Goal: Register for event/course

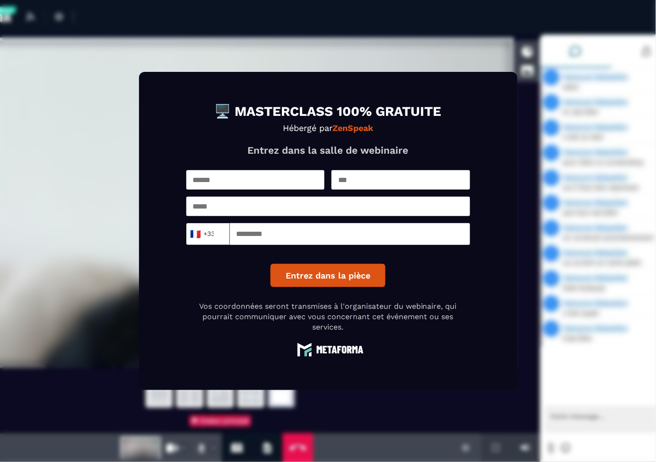
click at [250, 187] on input "text" at bounding box center [255, 179] width 139 height 19
type input "*******"
click at [369, 180] on input "text" at bounding box center [400, 179] width 139 height 19
type input "****"
click at [315, 207] on input "email" at bounding box center [328, 206] width 284 height 19
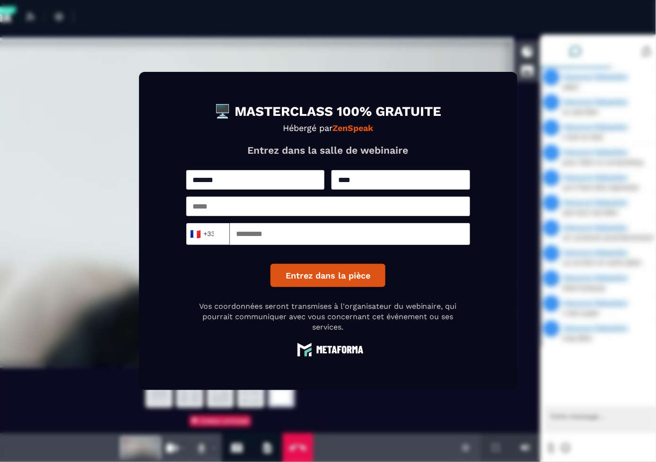
type input "**********"
click at [316, 234] on input at bounding box center [350, 234] width 240 height 22
type input "*********"
click at [340, 272] on button "Entrez dans la pièce" at bounding box center [327, 275] width 115 height 23
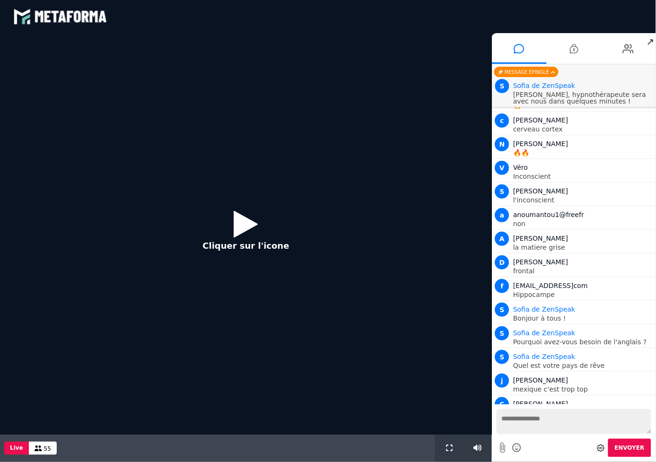
scroll to position [659, 0]
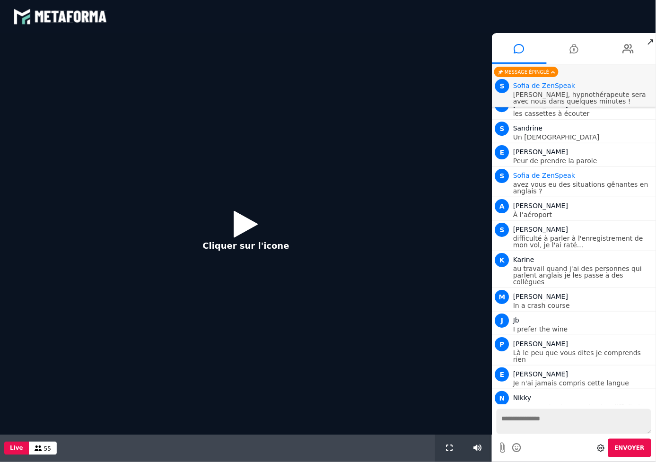
click at [248, 225] on icon at bounding box center [246, 223] width 24 height 31
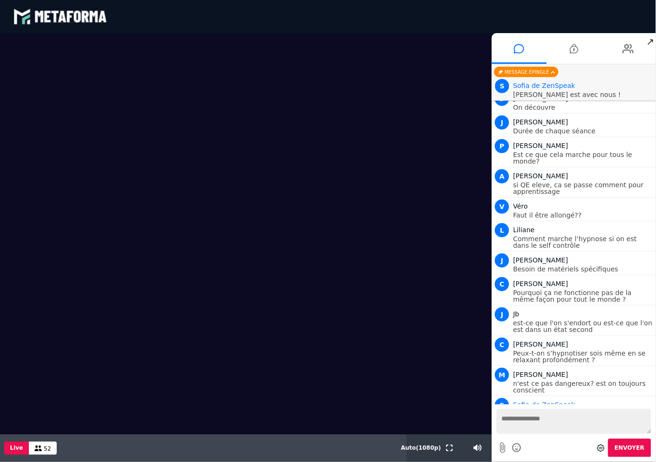
scroll to position [4267, 0]
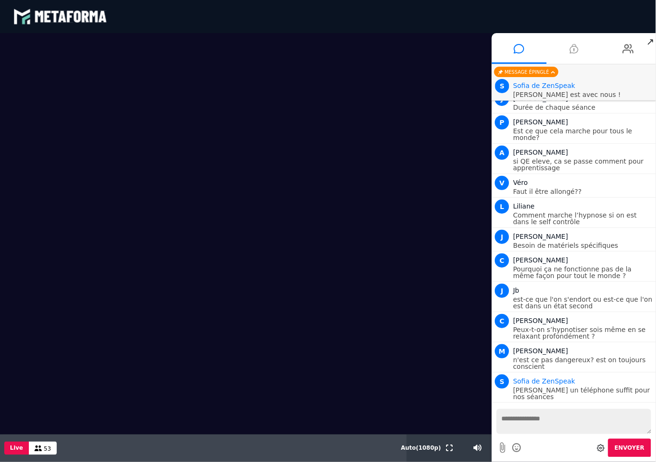
click at [572, 50] on icon at bounding box center [574, 49] width 9 height 24
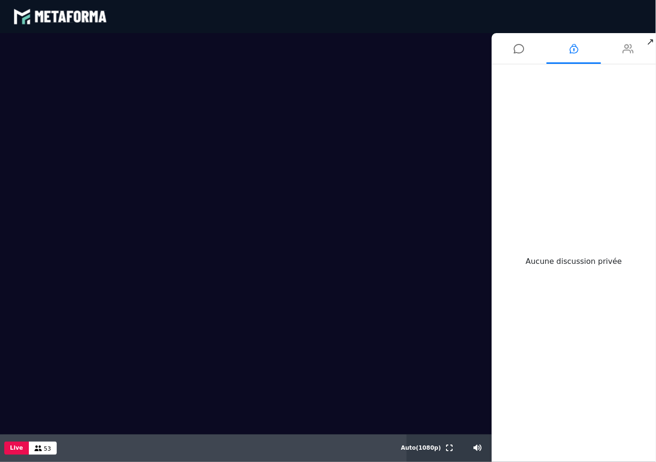
click at [630, 48] on icon at bounding box center [628, 49] width 11 height 24
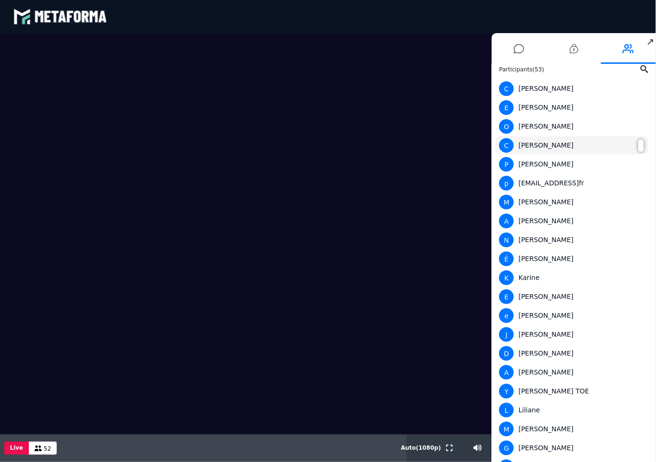
scroll to position [0, 0]
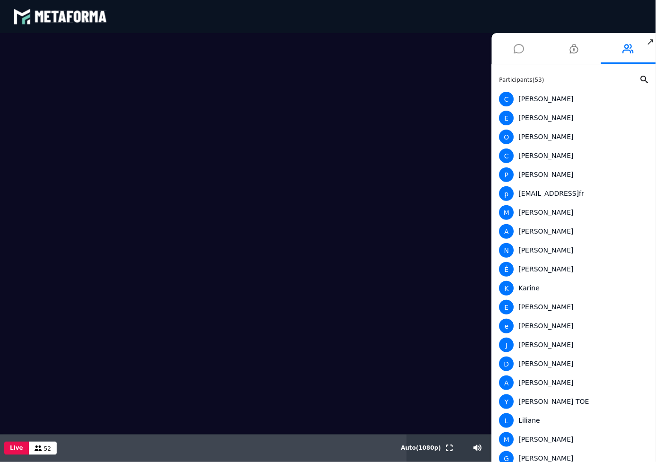
click at [519, 48] on icon at bounding box center [519, 49] width 10 height 24
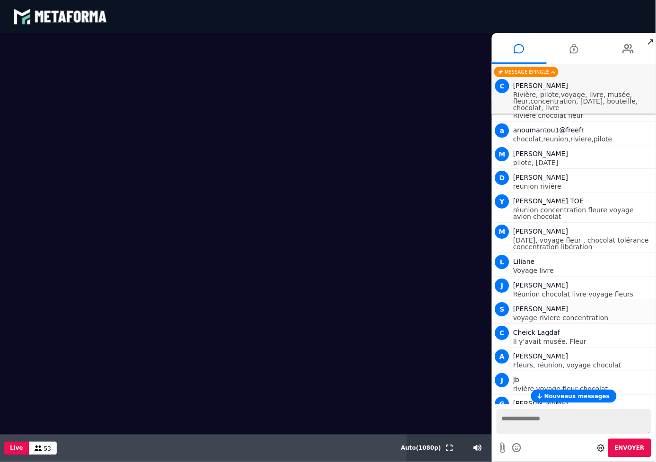
scroll to position [4922, 0]
click at [579, 395] on span "Nouveaux messages" at bounding box center [576, 396] width 65 height 7
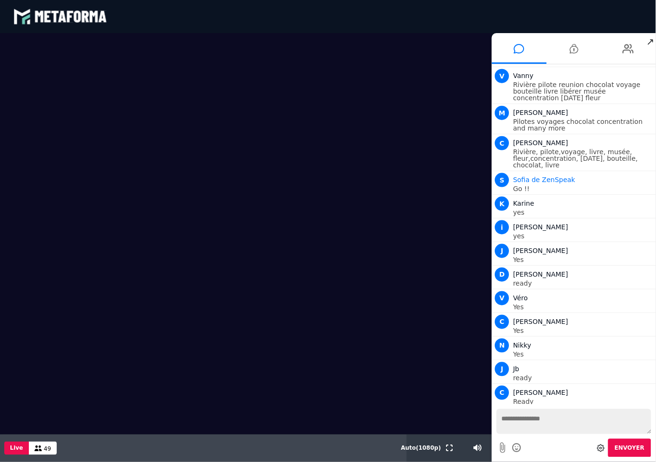
scroll to position [5281, 0]
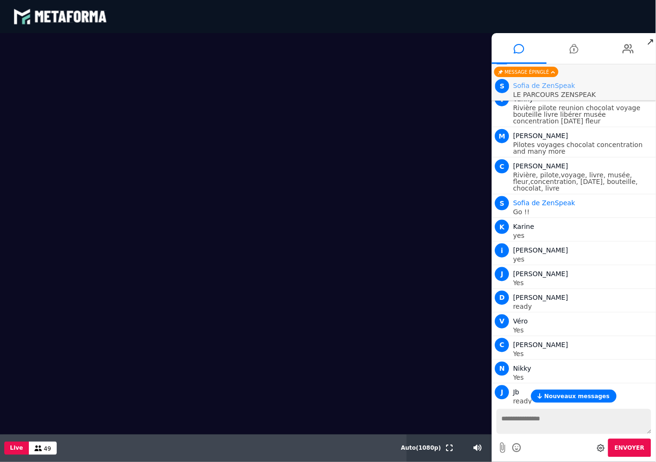
click at [546, 87] on span "Sofia de ZenSpeak" at bounding box center [544, 86] width 62 height 8
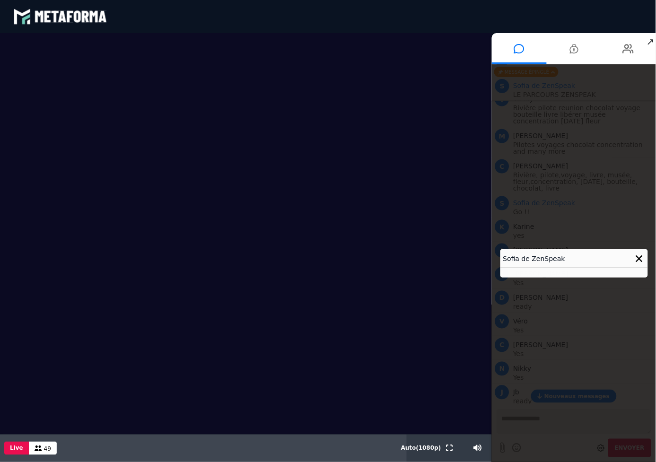
click at [550, 257] on h4 "Sofia de ZenSpeak" at bounding box center [573, 258] width 147 height 19
click at [635, 257] on icon at bounding box center [638, 259] width 7 height 7
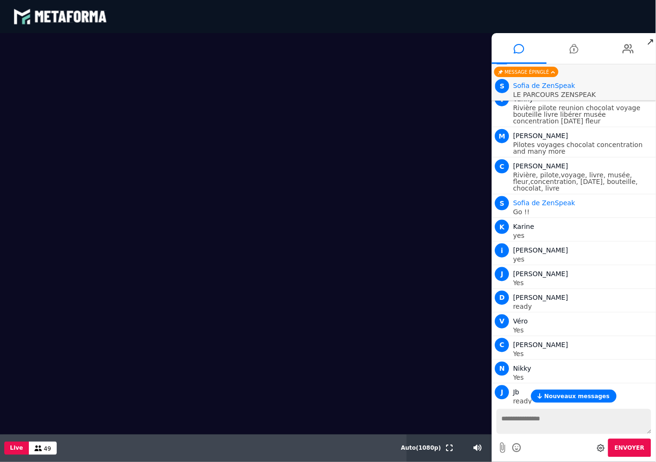
click at [650, 39] on span "↗" at bounding box center [650, 41] width 11 height 17
click at [579, 394] on span "Nouveaux messages" at bounding box center [576, 396] width 65 height 7
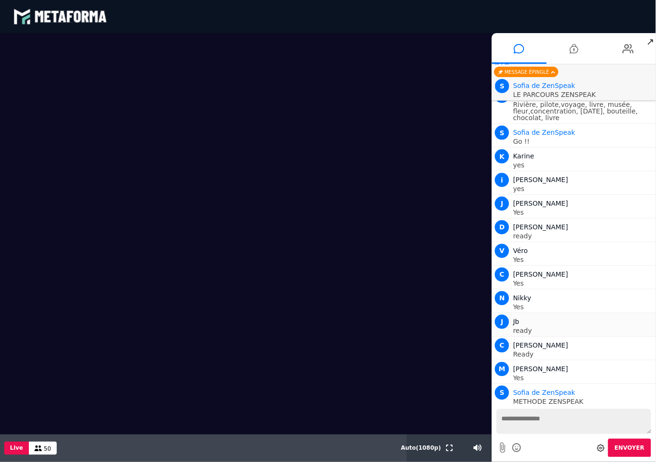
scroll to position [5350, 0]
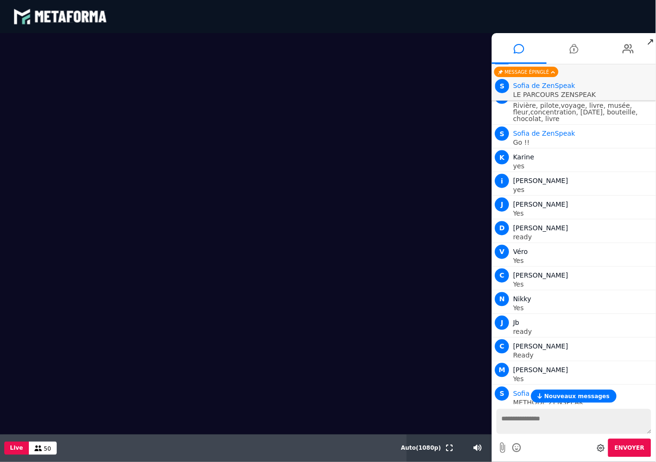
click at [587, 398] on span "Nouveaux messages" at bounding box center [576, 396] width 65 height 7
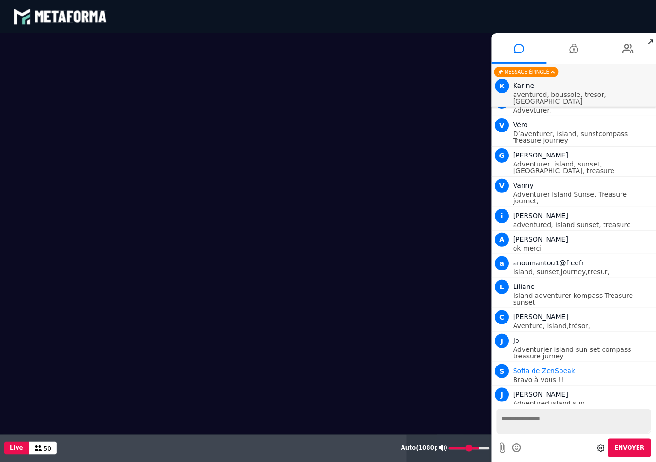
scroll to position [5929, 0]
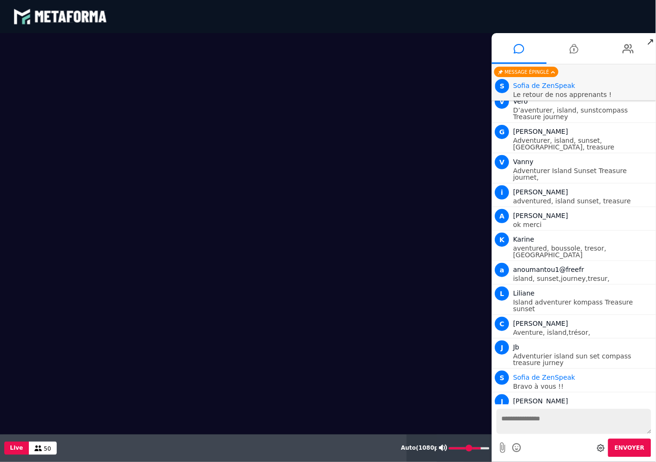
type input "**"
click at [479, 447] on input "range" at bounding box center [469, 448] width 41 height 2
